Goal: Navigation & Orientation: Find specific page/section

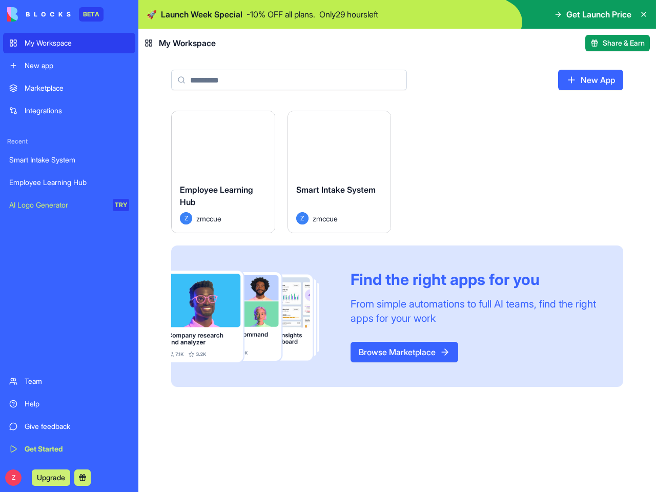
click at [328, 246] on div "Find the right apps for you From simple automations to full AI teams, find the …" at bounding box center [397, 317] width 452 height 142
click at [84, 478] on button at bounding box center [82, 478] width 16 height 16
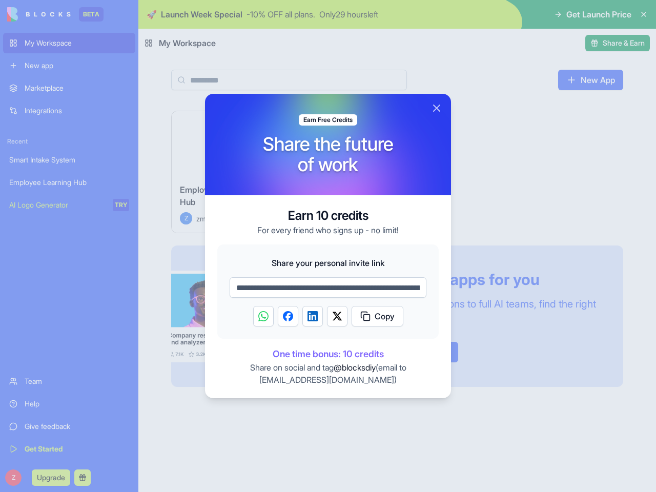
click at [644, 14] on div at bounding box center [328, 246] width 656 height 492
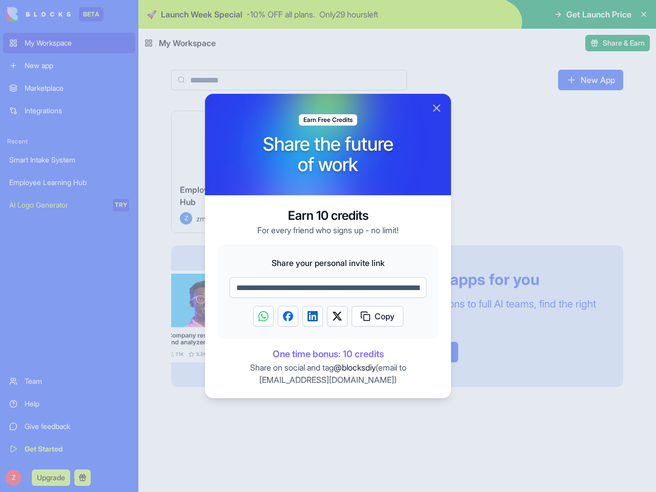
click at [617, 43] on div at bounding box center [328, 246] width 656 height 492
click at [263, 124] on div at bounding box center [328, 145] width 246 height 102
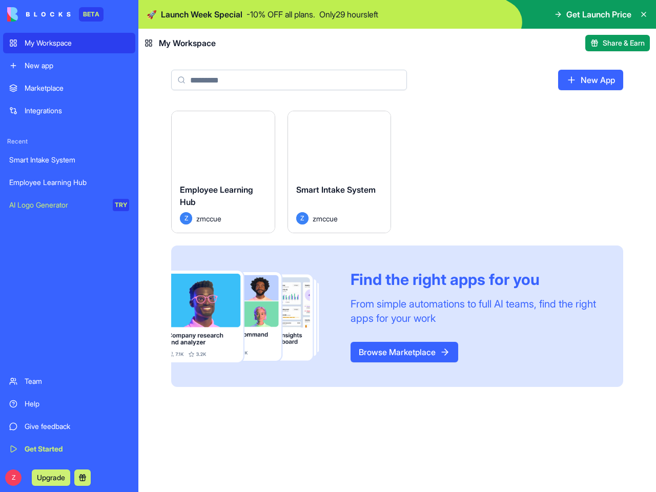
click at [378, 124] on html "BETA My Workspace New app Marketplace Integrations Recent Smart Intake System E…" at bounding box center [328, 246] width 656 height 492
